Goal: Task Accomplishment & Management: Use online tool/utility

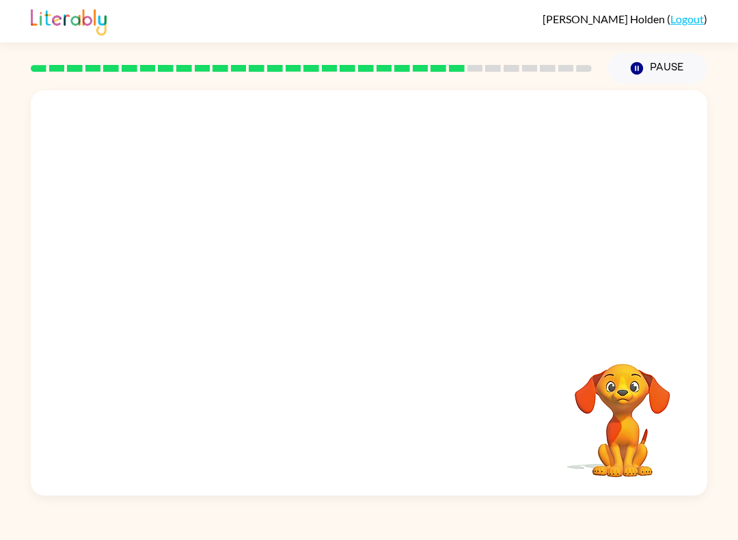
click at [233, 299] on video "Your browser must support playing .mp4 files to use Literably. Please try using…" at bounding box center [369, 212] width 677 height 245
click at [383, 299] on button "button" at bounding box center [368, 300] width 87 height 50
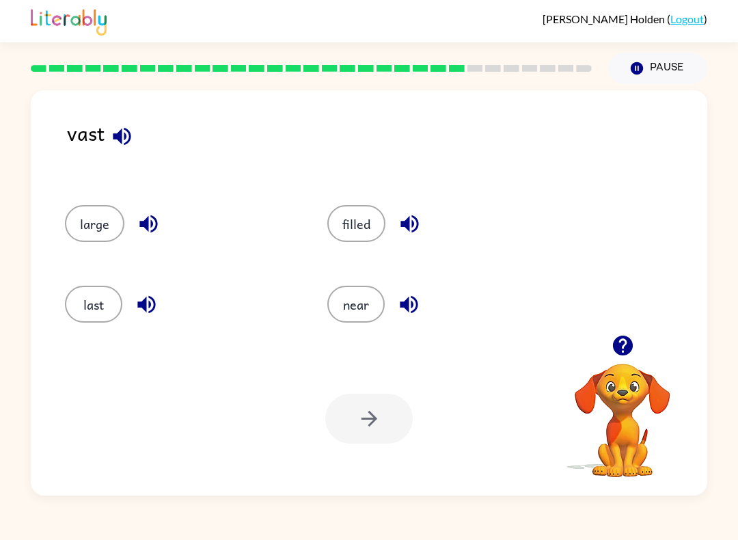
click at [621, 338] on icon "button" at bounding box center [622, 346] width 20 height 20
click at [621, 342] on icon "button" at bounding box center [623, 346] width 24 height 24
click at [87, 222] on button "large" at bounding box center [94, 223] width 59 height 37
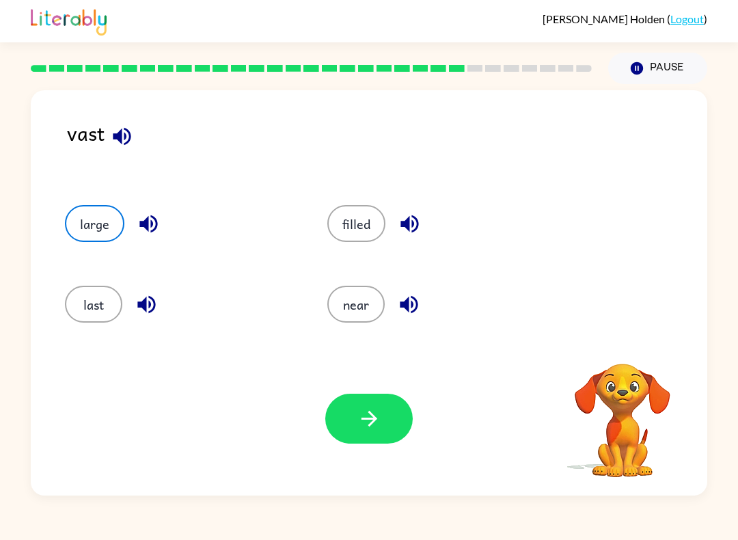
click at [103, 284] on div "last" at bounding box center [170, 300] width 262 height 81
click at [105, 297] on button "last" at bounding box center [93, 304] width 57 height 37
click at [366, 224] on button "filled" at bounding box center [356, 223] width 58 height 37
click at [351, 305] on button "near" at bounding box center [355, 304] width 57 height 37
click at [352, 226] on button "filled" at bounding box center [356, 223] width 58 height 37
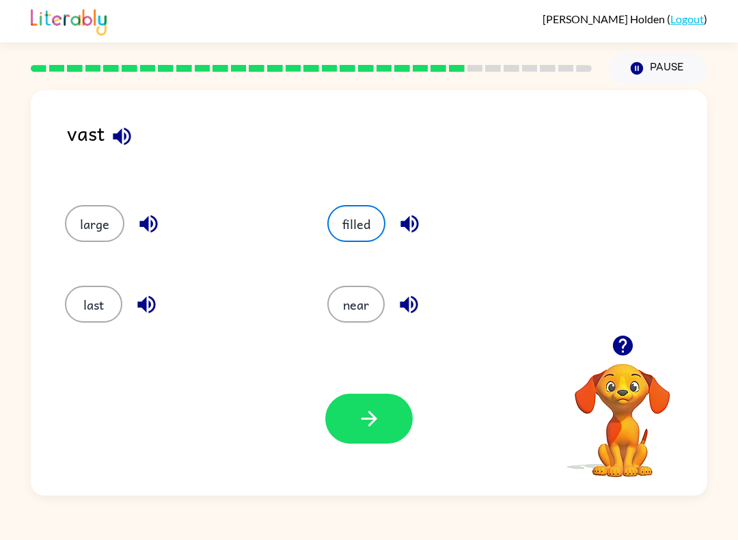
click at [370, 428] on icon "button" at bounding box center [369, 419] width 24 height 24
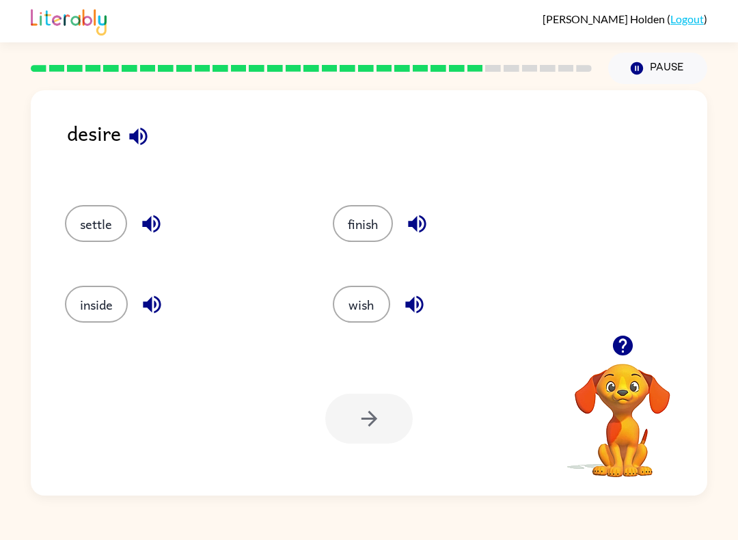
click at [368, 297] on button "wish" at bounding box center [361, 304] width 57 height 37
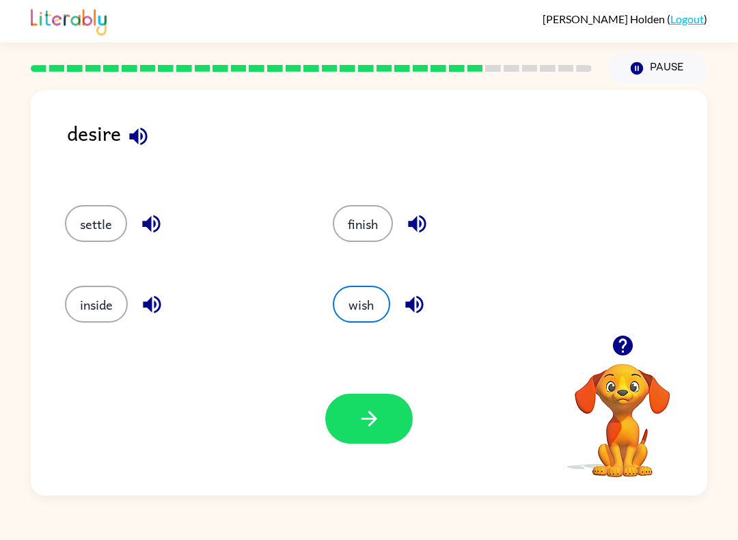
click at [370, 431] on button "button" at bounding box center [368, 419] width 87 height 50
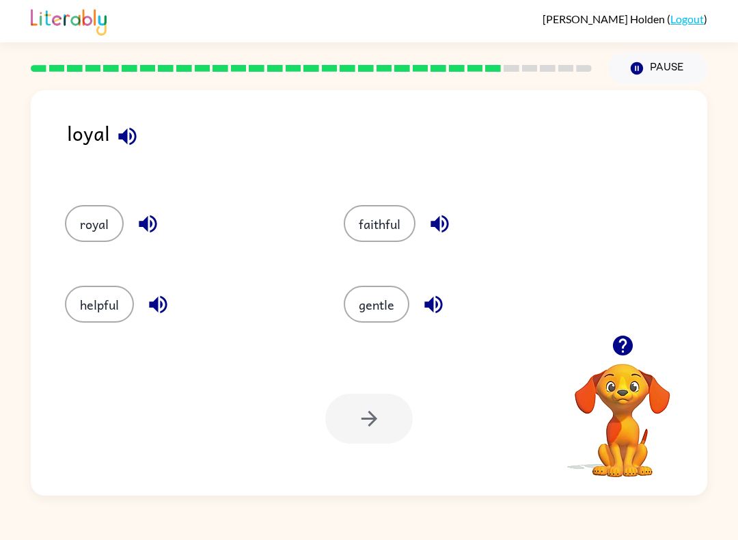
click at [380, 240] on button "faithful" at bounding box center [380, 223] width 72 height 37
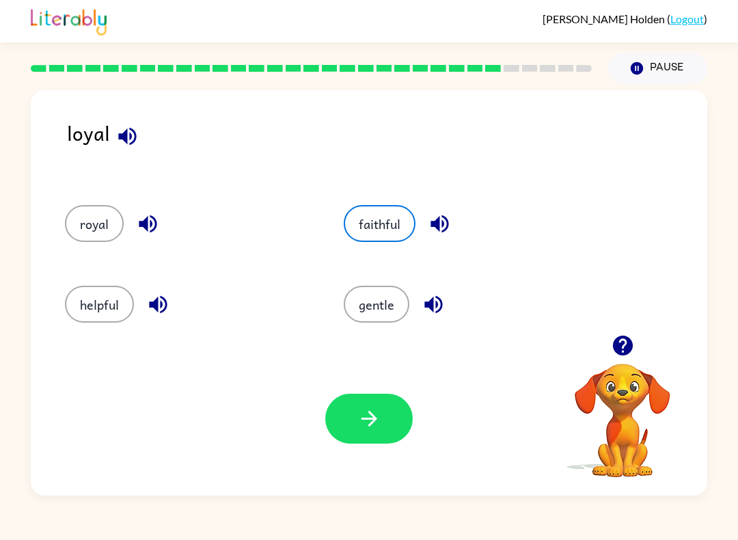
click at [349, 409] on button "button" at bounding box center [368, 419] width 87 height 50
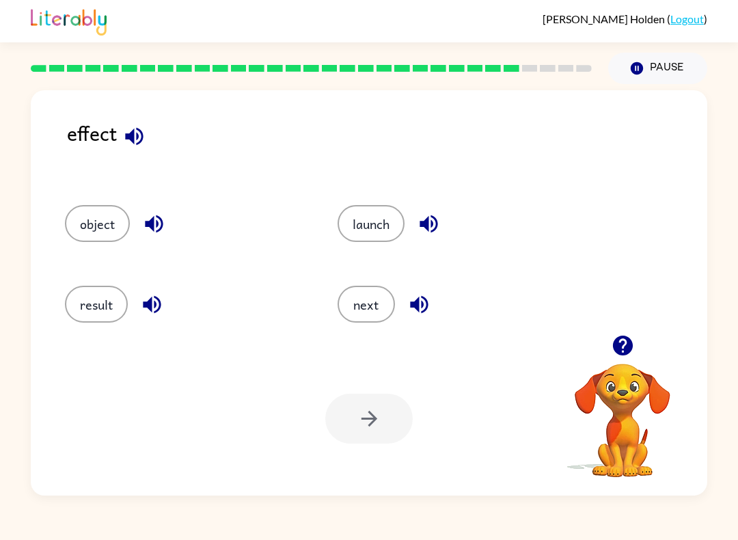
click at [100, 293] on button "result" at bounding box center [96, 304] width 63 height 37
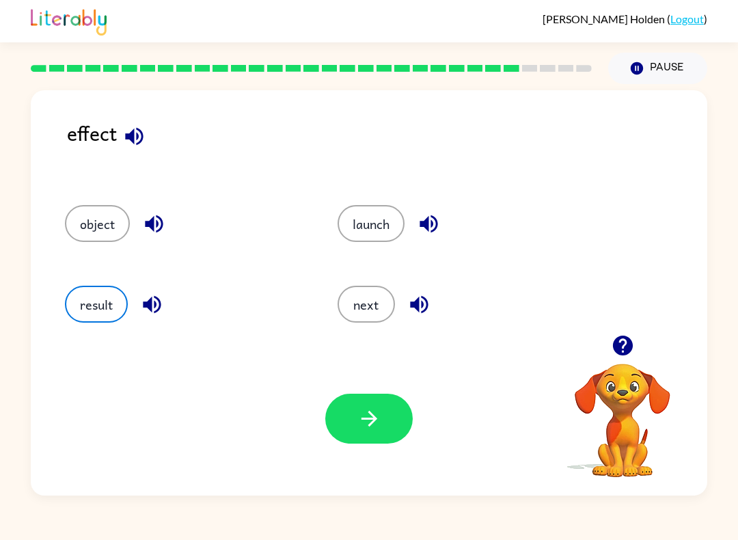
click at [350, 415] on button "button" at bounding box center [368, 419] width 87 height 50
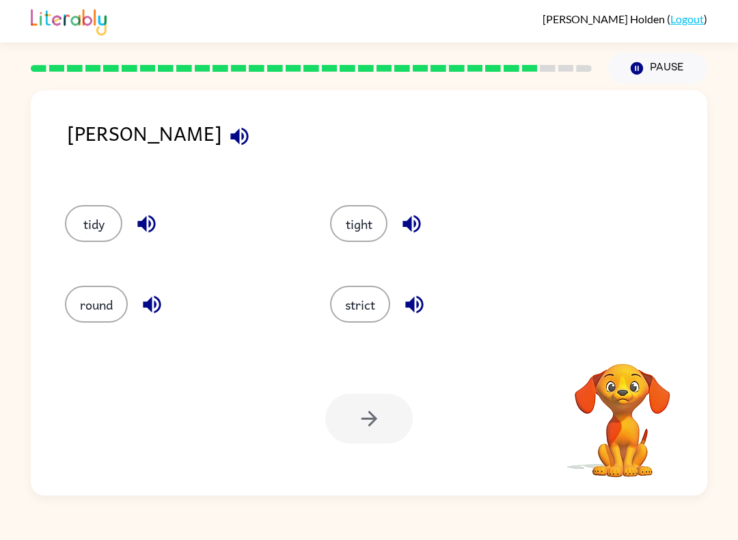
click at [381, 295] on button "strict" at bounding box center [360, 304] width 60 height 37
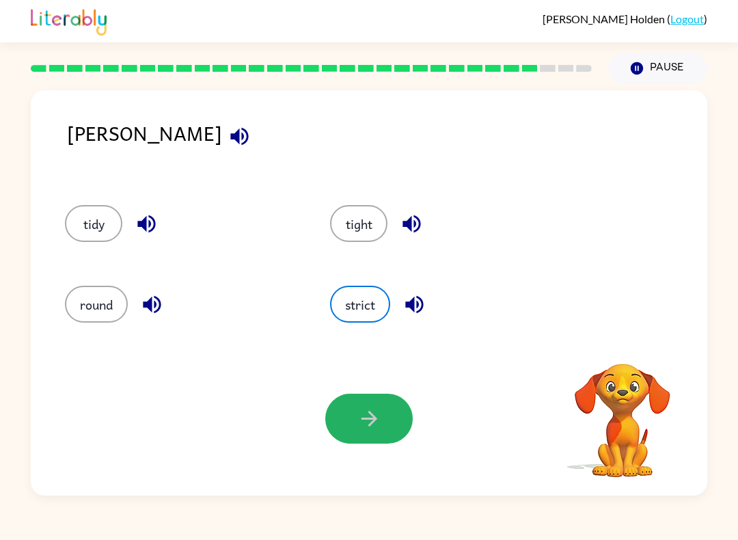
click at [374, 420] on icon "button" at bounding box center [369, 419] width 16 height 16
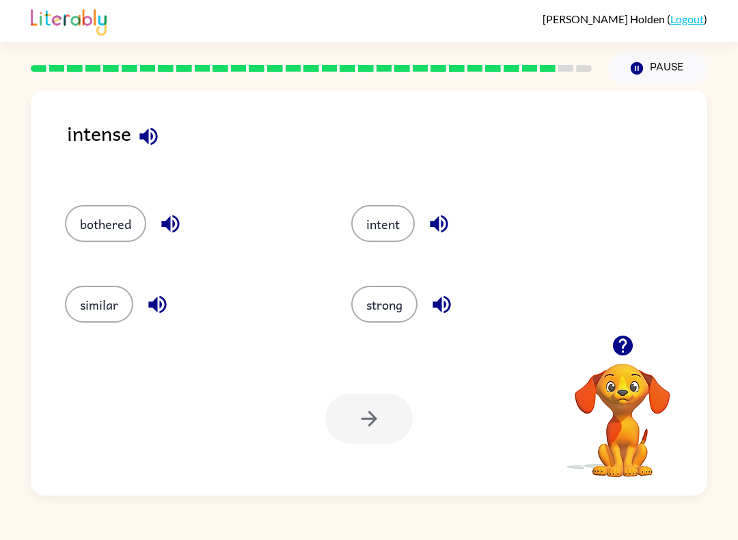
click at [185, 234] on button "button" at bounding box center [170, 223] width 35 height 35
click at [171, 293] on button "button" at bounding box center [157, 304] width 35 height 35
click at [437, 307] on icon "button" at bounding box center [442, 305] width 18 height 18
click at [448, 219] on icon "button" at bounding box center [439, 224] width 24 height 24
click at [394, 216] on button "intent" at bounding box center [383, 223] width 64 height 37
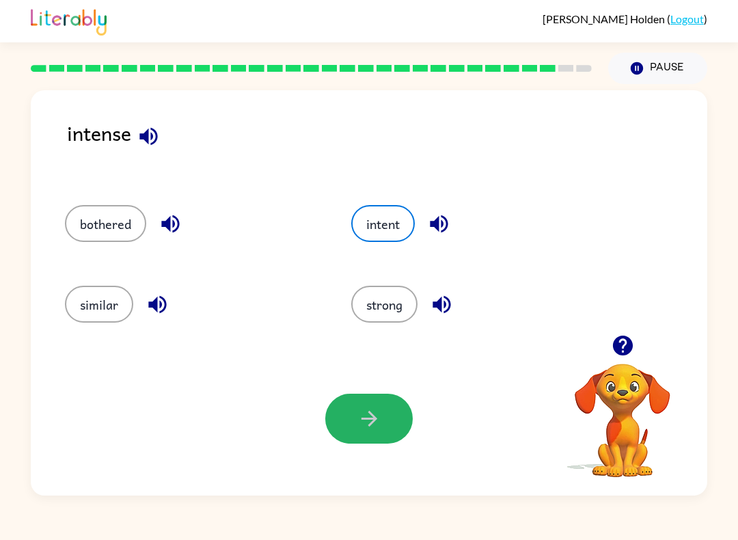
click at [366, 407] on icon "button" at bounding box center [369, 419] width 24 height 24
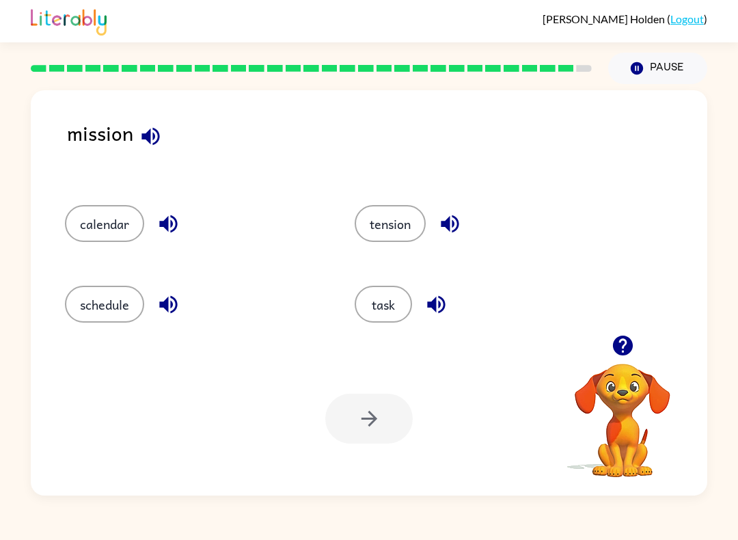
click at [398, 322] on button "task" at bounding box center [383, 304] width 57 height 37
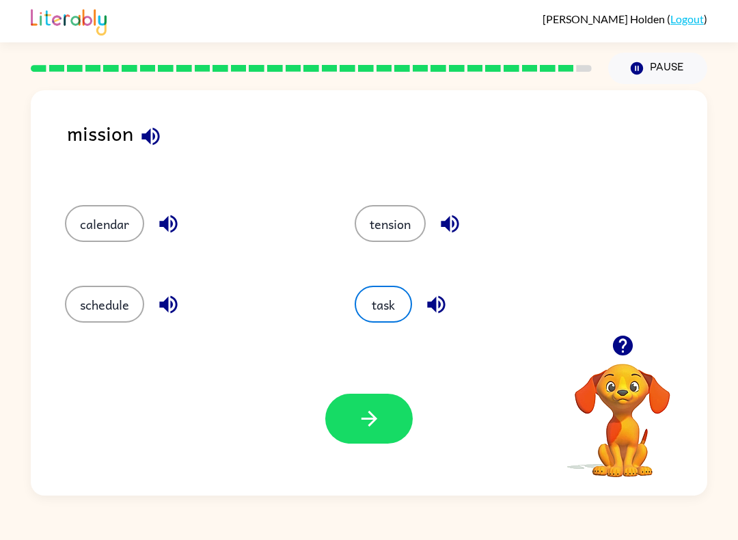
click at [402, 438] on button "button" at bounding box center [368, 419] width 87 height 50
